Goal: Find specific page/section: Find specific page/section

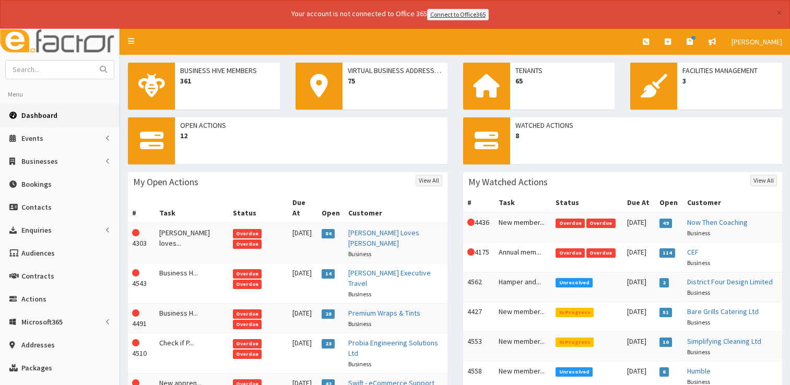
click at [66, 67] on input "text" at bounding box center [50, 70] width 88 height 18
type input "[PERSON_NAME]"
click at [93, 61] on button "submit" at bounding box center [103, 70] width 21 height 18
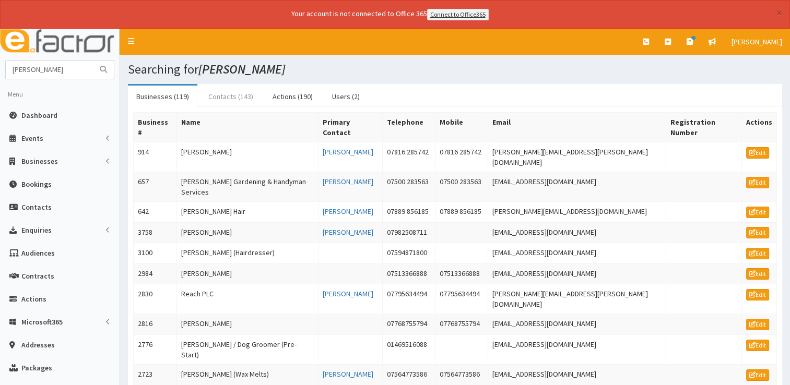
click at [232, 95] on link "Contacts (143)" at bounding box center [231, 97] width 62 height 22
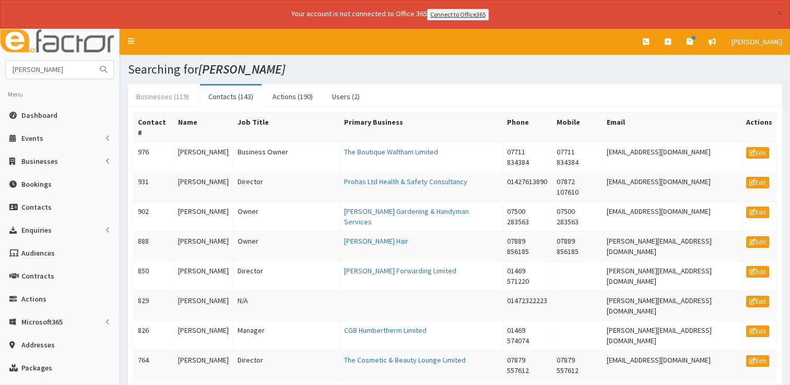
click at [160, 95] on link "Businesses (119)" at bounding box center [162, 97] width 69 height 22
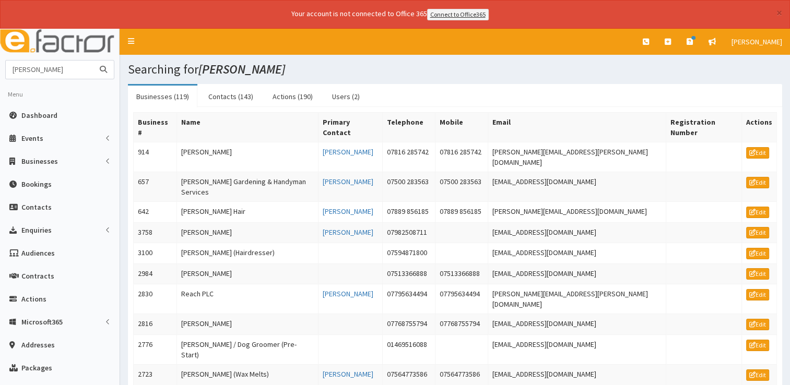
click at [81, 68] on input "[PERSON_NAME]" at bounding box center [50, 70] width 88 height 18
type input "[PERSON_NAME] financial"
click at [93, 61] on button "submit" at bounding box center [103, 70] width 21 height 18
